Goal: Task Accomplishment & Management: Complete application form

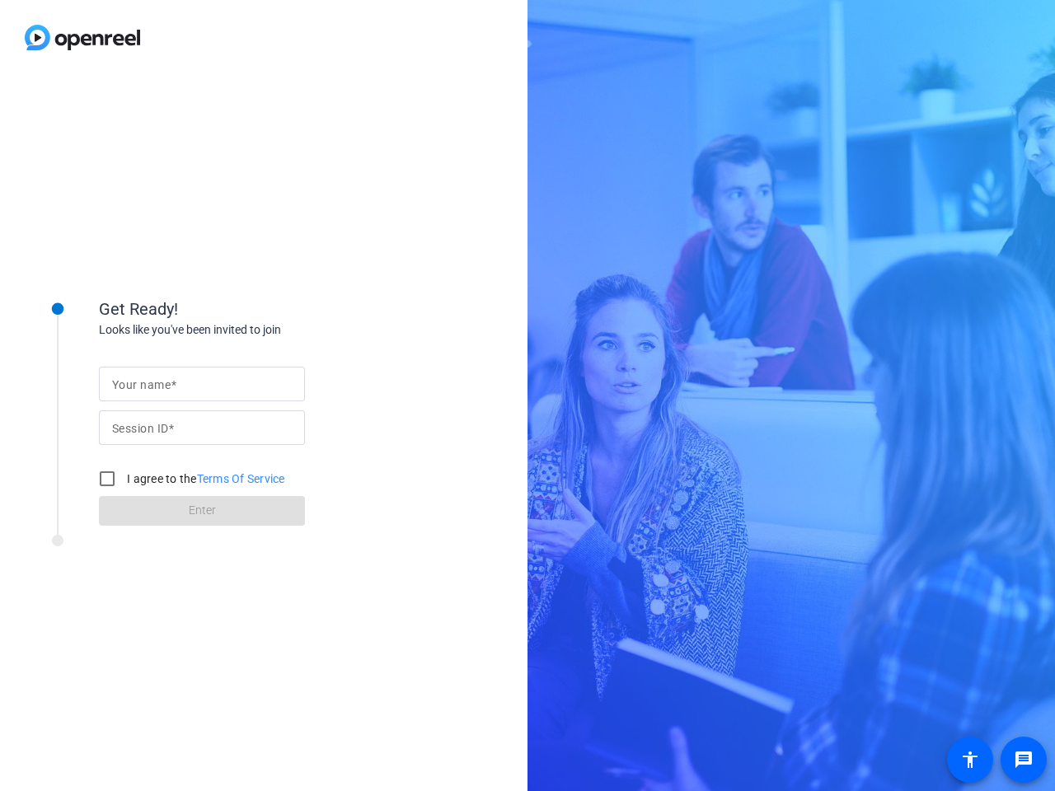
click at [202, 384] on input "Your name" at bounding box center [202, 384] width 180 height 20
click at [202, 428] on input "Session ID" at bounding box center [202, 428] width 180 height 20
click at [189, 479] on label "I agree to the Terms Of Service" at bounding box center [205, 479] width 162 height 16
click at [124, 479] on input "I agree to the Terms Of Service" at bounding box center [107, 478] width 33 height 33
click at [107, 479] on input "I agree to the Terms Of Service" at bounding box center [107, 478] width 33 height 33
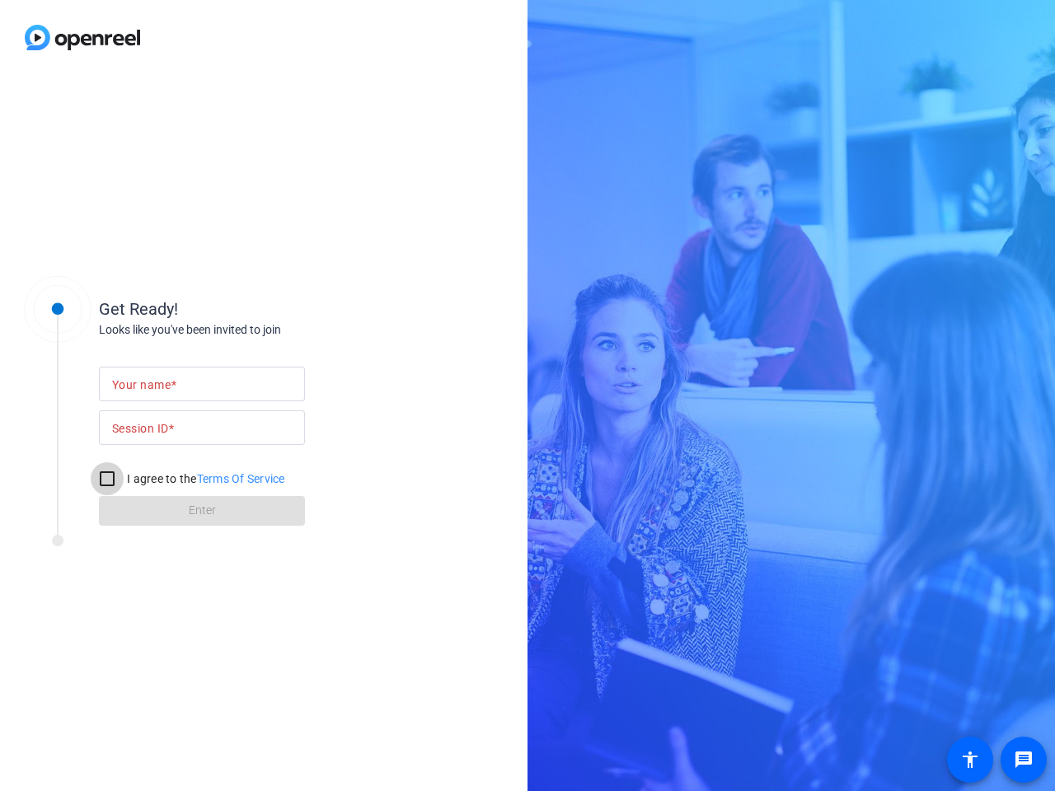
checkbox input "false"
click at [1024, 760] on mat-icon "message" at bounding box center [1024, 760] width 20 height 20
click at [970, 760] on mat-icon "accessibility" at bounding box center [970, 760] width 20 height 20
